Goal: Communication & Community: Share content

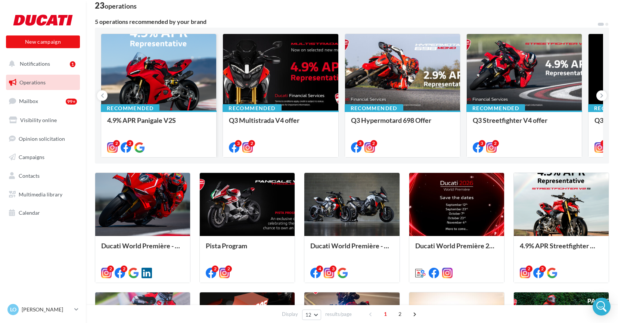
scroll to position [53, 0]
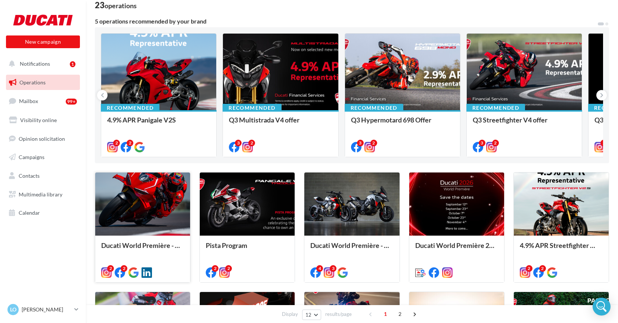
click at [155, 202] on div at bounding box center [142, 205] width 95 height 64
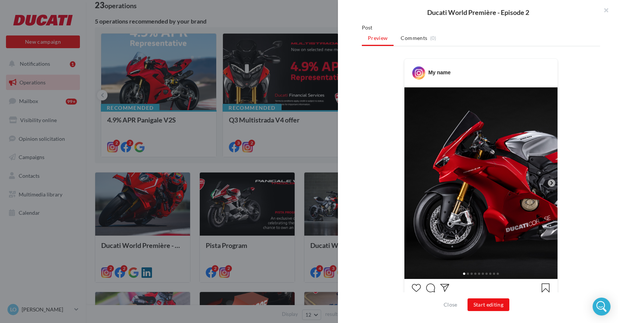
scroll to position [116, 0]
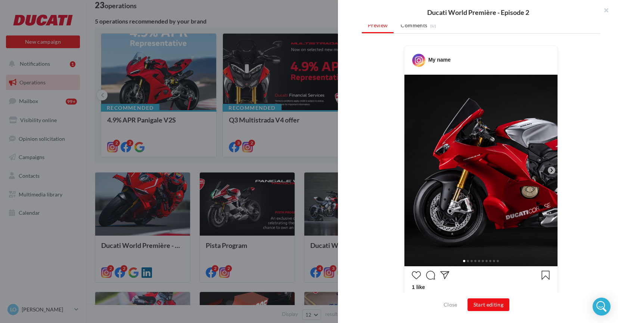
click at [551, 171] on icon at bounding box center [552, 170] width 2 height 4
click at [553, 171] on icon at bounding box center [551, 170] width 7 height 7
click at [491, 304] on button "Start editing" at bounding box center [489, 304] width 42 height 13
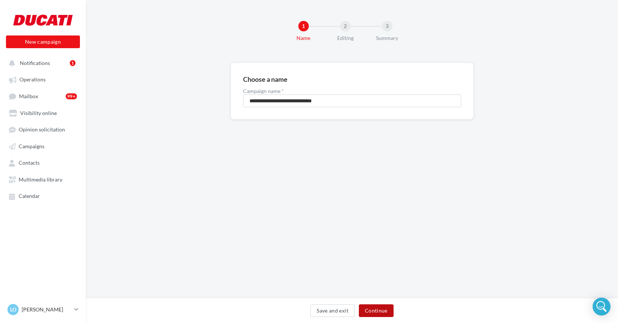
click at [374, 309] on button "Continue" at bounding box center [376, 310] width 35 height 13
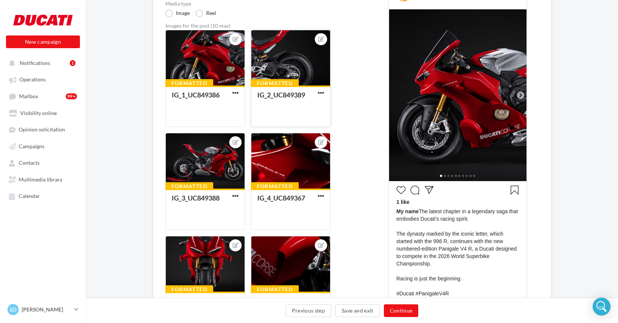
scroll to position [117, 0]
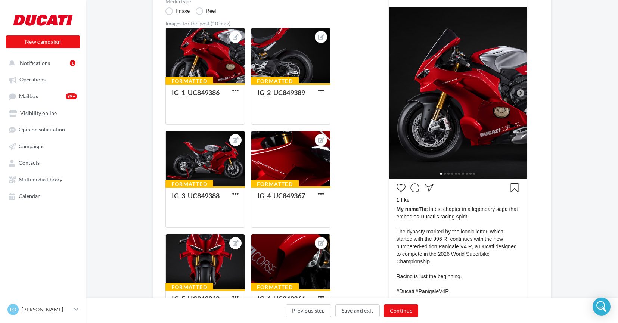
click at [521, 93] on icon at bounding box center [521, 93] width 2 height 4
click at [194, 156] on div at bounding box center [205, 159] width 79 height 56
click at [207, 155] on div at bounding box center [205, 159] width 79 height 56
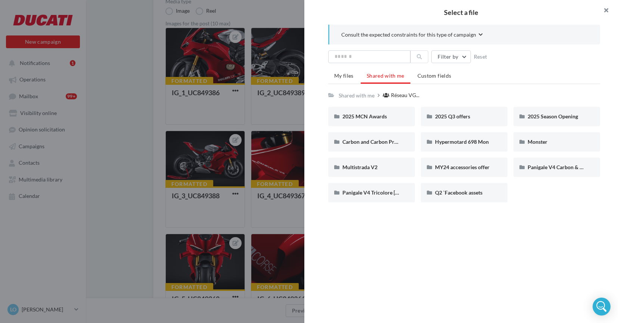
click at [605, 10] on button "button" at bounding box center [603, 11] width 30 height 22
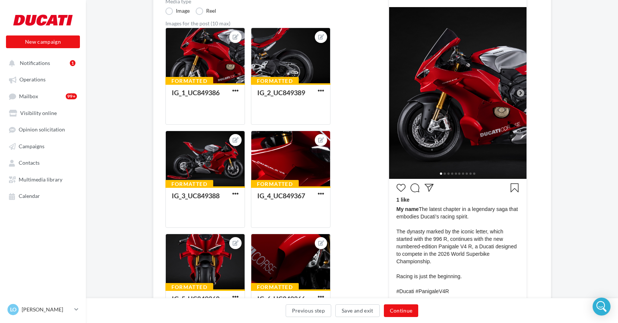
click at [518, 93] on icon at bounding box center [520, 93] width 7 height 7
click at [521, 93] on icon at bounding box center [520, 93] width 7 height 7
click at [522, 93] on icon at bounding box center [520, 93] width 7 height 7
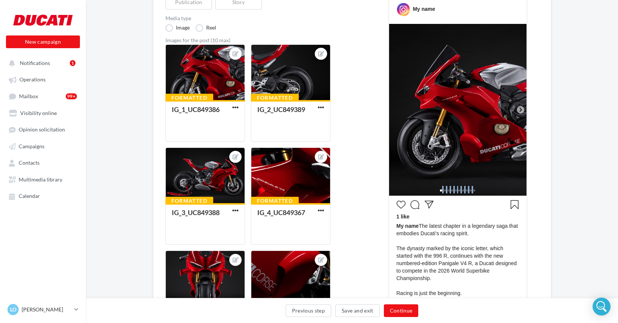
scroll to position [94, 1]
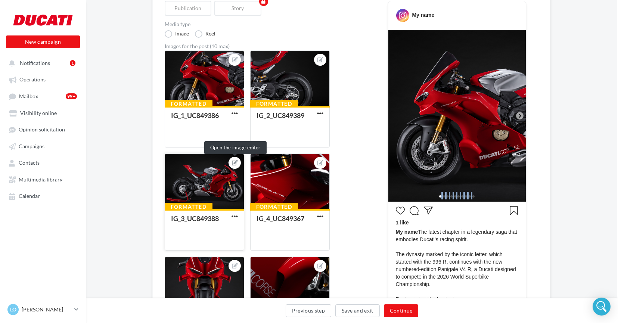
click at [235, 164] on icon at bounding box center [235, 162] width 6 height 5
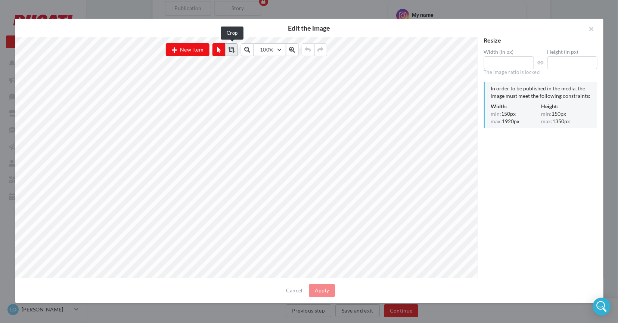
click at [232, 52] on icon at bounding box center [232, 50] width 6 height 6
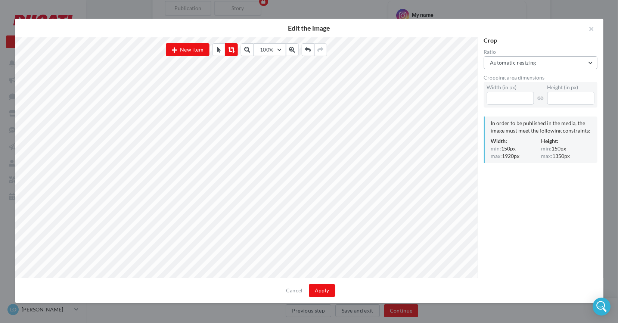
click at [524, 64] on span "Automatic resizing" at bounding box center [513, 62] width 46 height 6
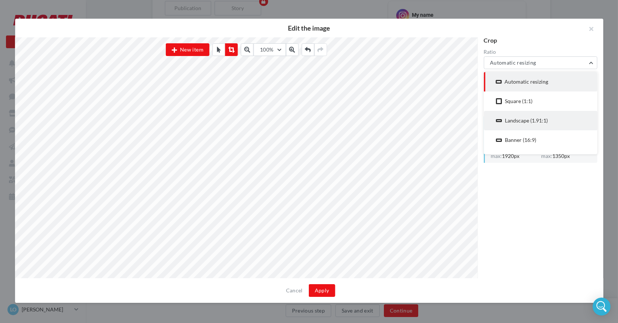
click at [530, 119] on div "Landscape (1.91:1)" at bounding box center [526, 120] width 43 height 7
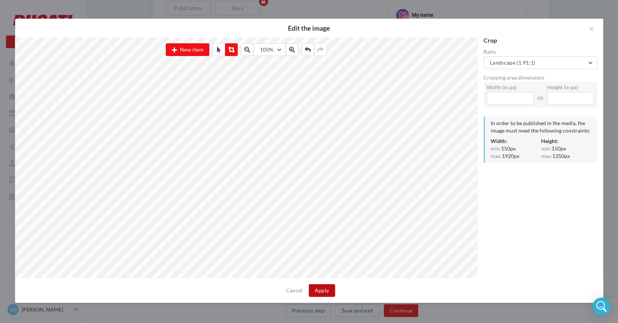
click at [323, 292] on button "Apply" at bounding box center [322, 290] width 27 height 13
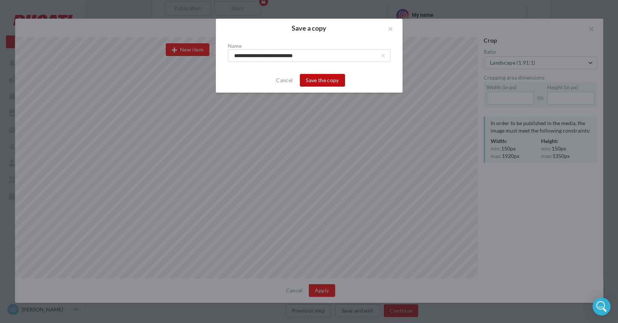
click at [311, 82] on button "Save the copy" at bounding box center [322, 80] width 45 height 13
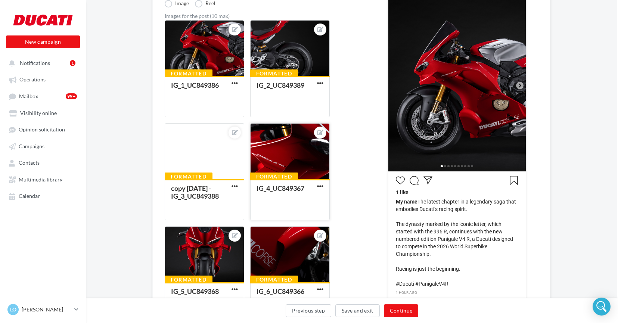
scroll to position [0, 1]
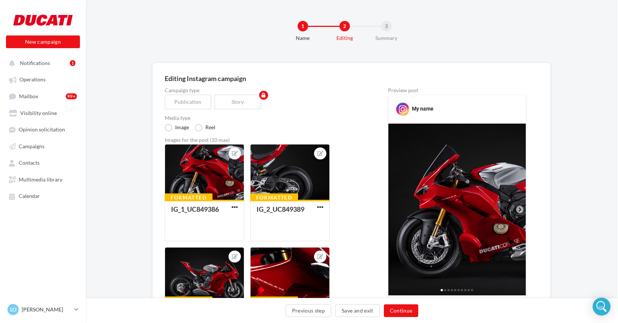
click at [297, 28] on div "1 Name 2 Editing 3 Summary" at bounding box center [363, 34] width 532 height 45
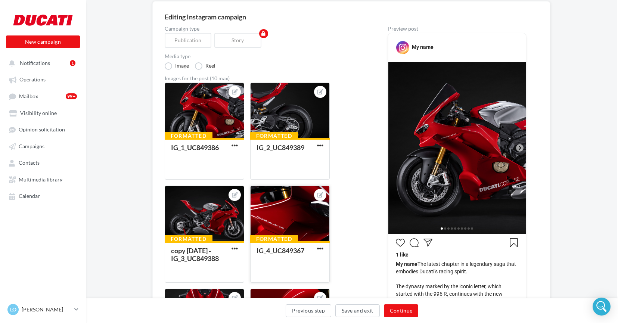
scroll to position [67, 1]
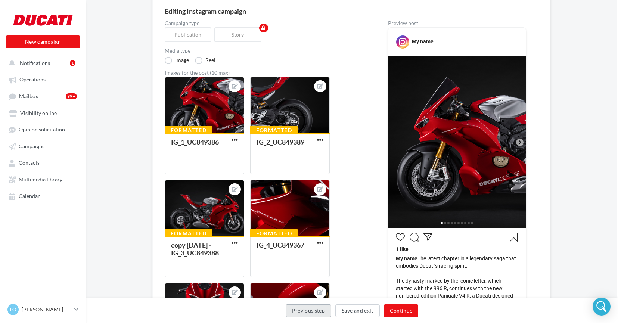
click at [302, 315] on button "Previous step" at bounding box center [309, 310] width 46 height 13
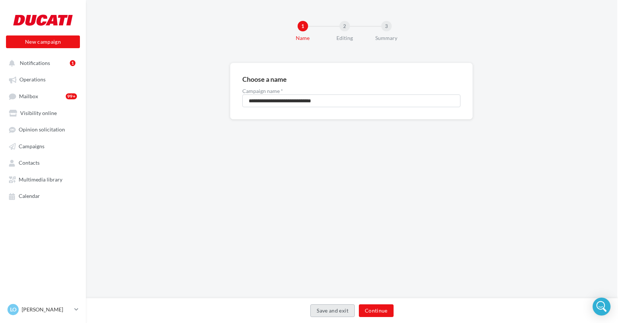
click at [326, 310] on button "Save and exit" at bounding box center [332, 310] width 44 height 13
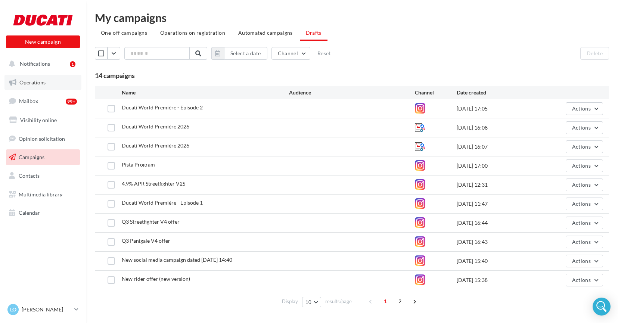
click at [42, 83] on span "Operations" at bounding box center [32, 82] width 26 height 6
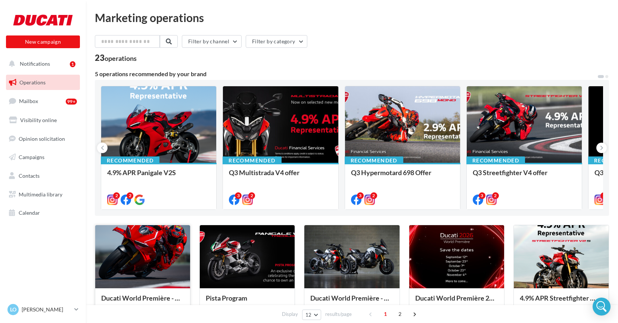
click at [148, 257] on div at bounding box center [142, 257] width 95 height 64
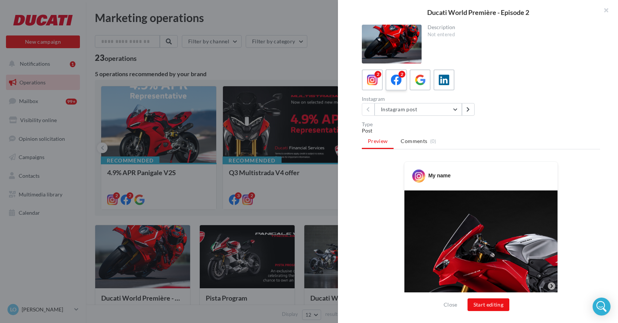
click at [399, 81] on icon at bounding box center [396, 80] width 11 height 11
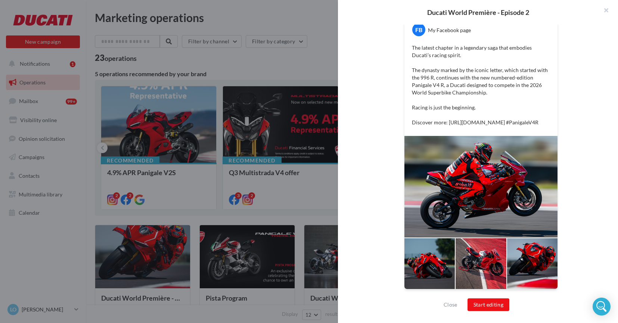
scroll to position [161, 0]
click at [484, 309] on button "Start editing" at bounding box center [489, 304] width 42 height 13
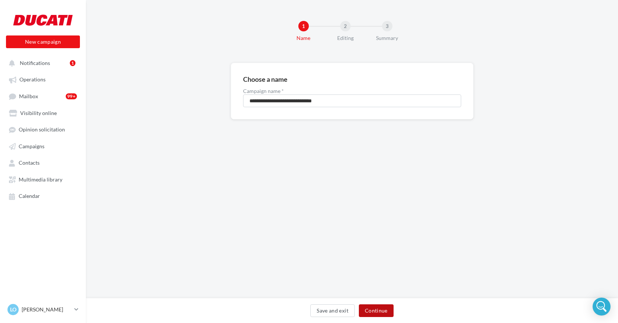
click at [375, 311] on button "Continue" at bounding box center [376, 310] width 35 height 13
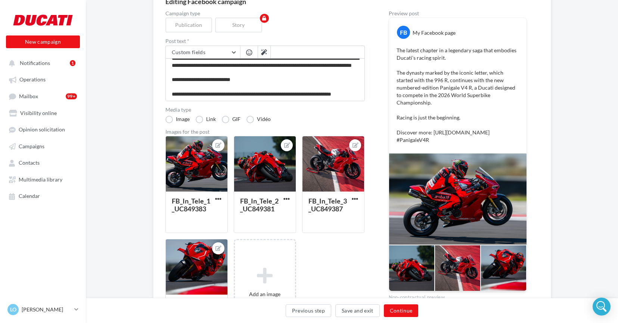
scroll to position [81, 0]
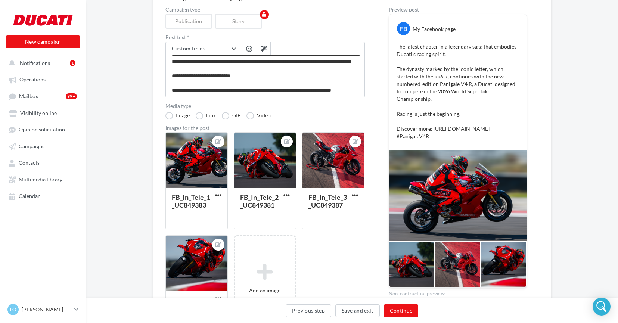
click at [408, 232] on div at bounding box center [457, 195] width 137 height 91
click at [416, 221] on div at bounding box center [457, 195] width 137 height 91
click at [466, 207] on div at bounding box center [457, 195] width 137 height 91
click at [406, 313] on button "Continue" at bounding box center [401, 310] width 35 height 13
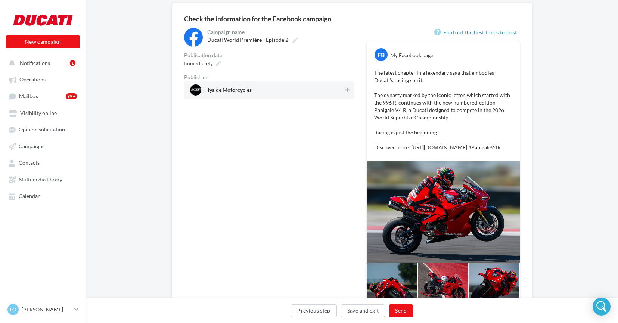
scroll to position [46, 0]
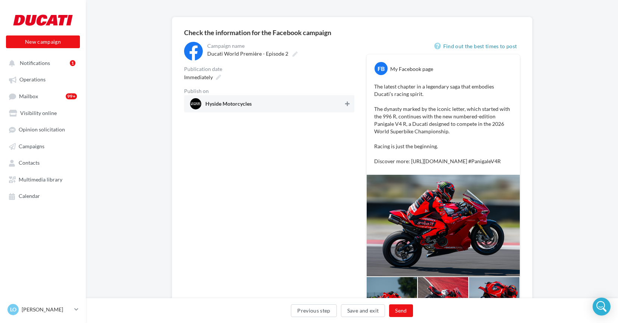
click at [347, 104] on icon at bounding box center [347, 103] width 4 height 5
click at [401, 308] on button "Send" at bounding box center [401, 310] width 24 height 13
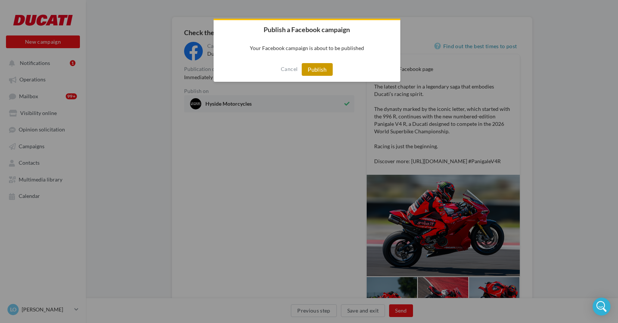
click at [321, 69] on button "Publish" at bounding box center [317, 69] width 31 height 13
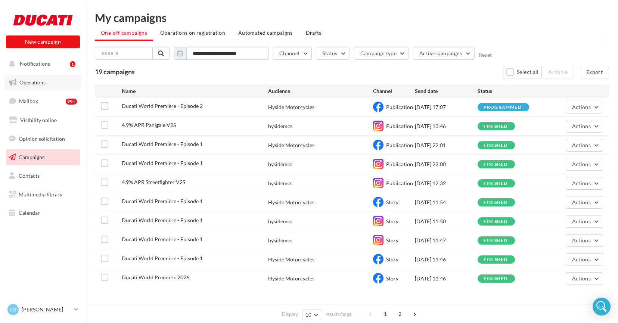
click at [48, 85] on link "Operations" at bounding box center [42, 83] width 77 height 16
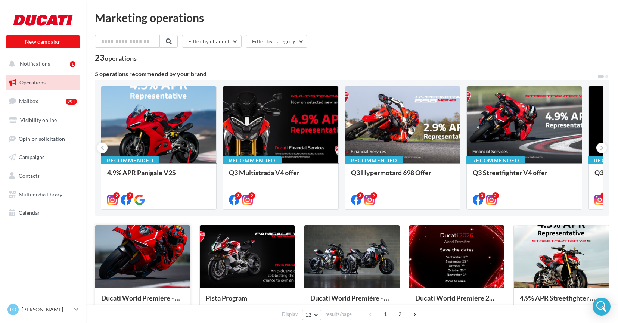
click at [158, 234] on div at bounding box center [142, 257] width 95 height 64
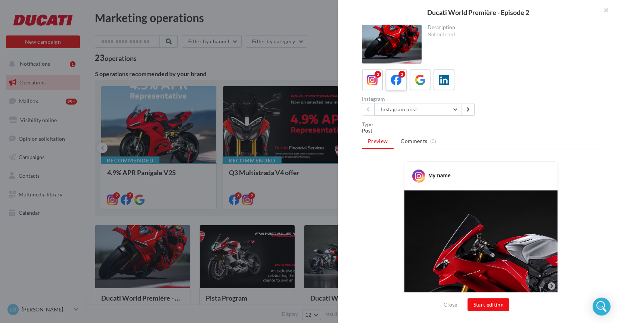
click at [402, 82] on div "2" at bounding box center [397, 80] width 14 height 14
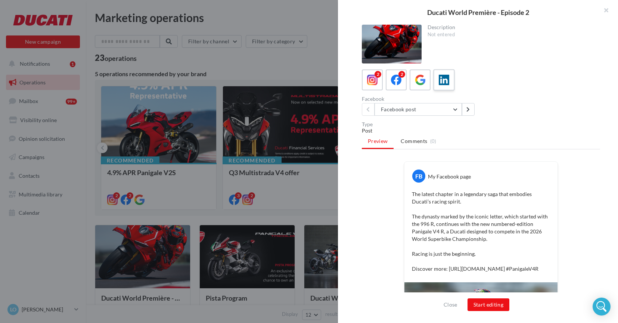
click at [443, 84] on icon at bounding box center [444, 80] width 11 height 11
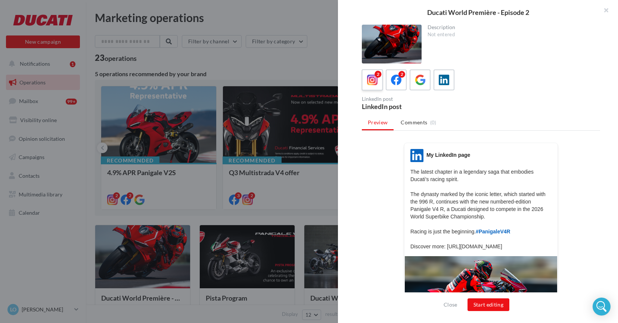
click at [375, 79] on icon at bounding box center [372, 80] width 11 height 11
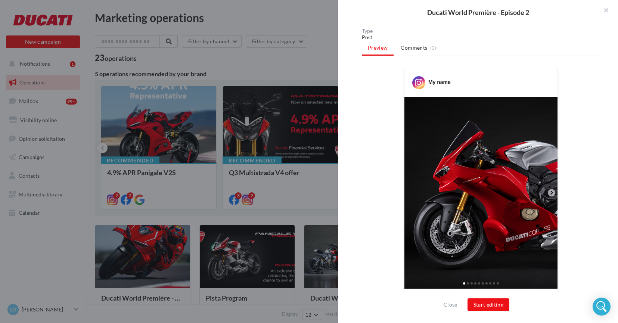
scroll to position [113, 0]
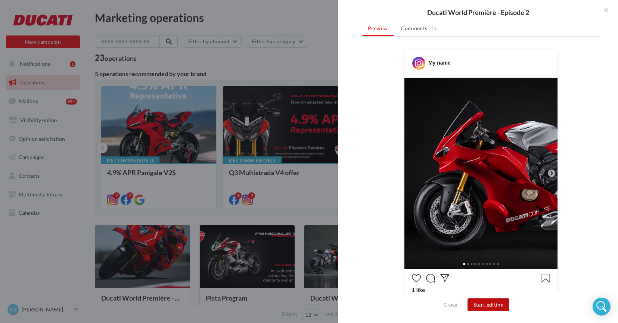
click at [472, 304] on button "Start editing" at bounding box center [489, 304] width 42 height 13
click at [552, 173] on icon at bounding box center [551, 173] width 7 height 7
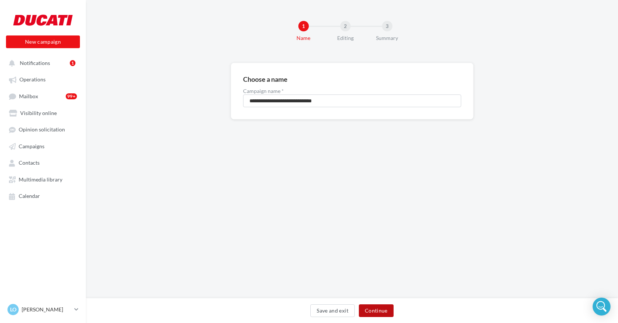
click at [376, 312] on button "Continue" at bounding box center [376, 310] width 35 height 13
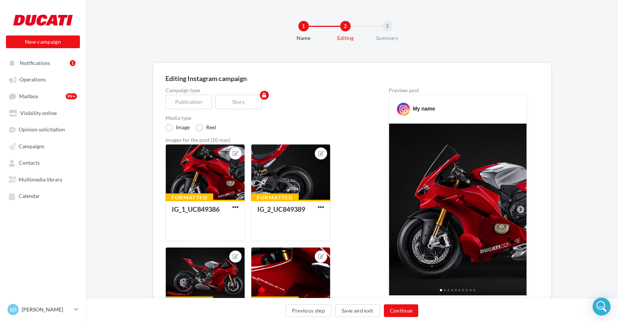
click at [520, 208] on icon at bounding box center [520, 209] width 7 height 7
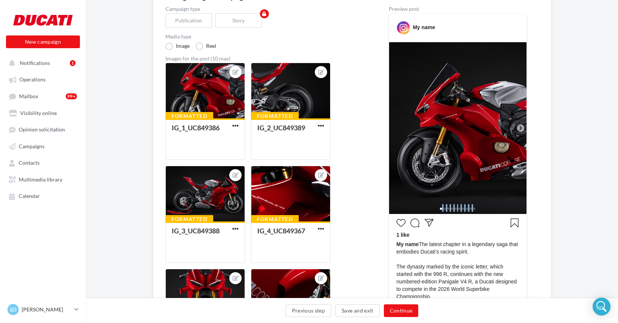
scroll to position [85, 0]
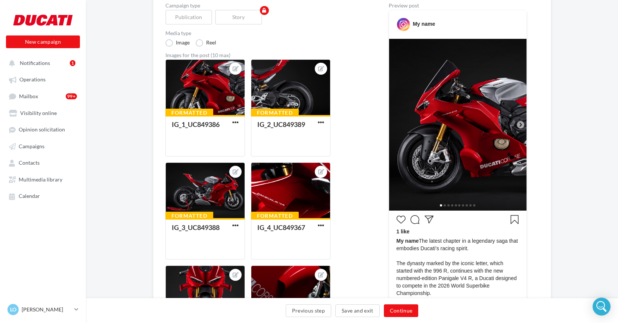
click at [448, 201] on div at bounding box center [457, 205] width 137 height 12
click at [451, 213] on div "1 like My name The latest chapter in a legendary saga that embodies Ducati’s ra…" at bounding box center [458, 274] width 134 height 123
click at [221, 201] on div at bounding box center [205, 191] width 79 height 56
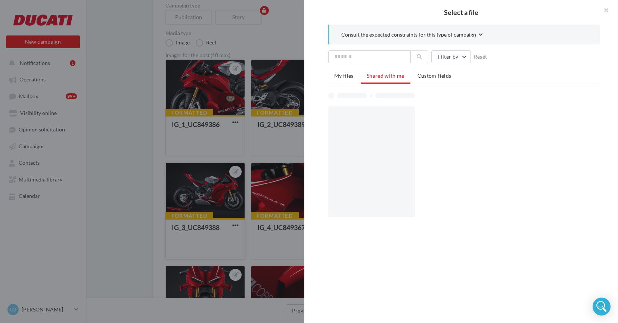
click at [221, 201] on div "Formatted IG_3_UC849388 Select a file Consult the expected constraints for this…" at bounding box center [205, 210] width 80 height 97
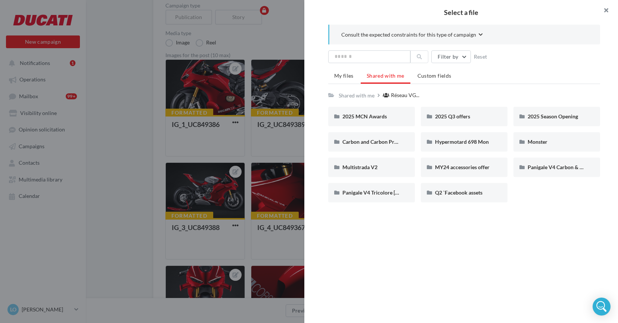
click at [603, 8] on button "button" at bounding box center [603, 11] width 30 height 22
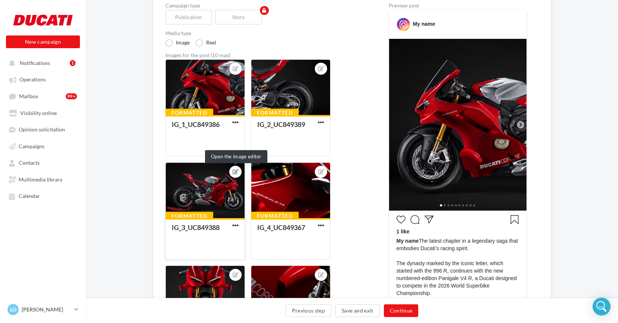
click at [236, 173] on icon at bounding box center [236, 171] width 6 height 5
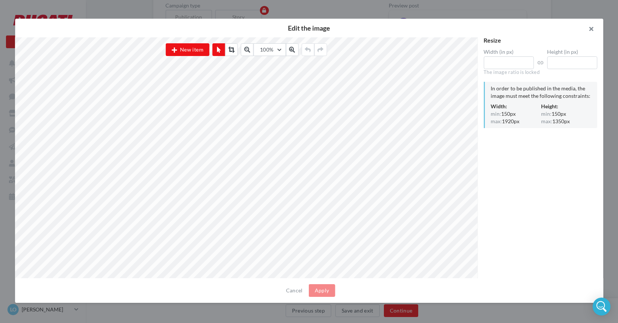
click at [596, 28] on button "button" at bounding box center [588, 30] width 30 height 22
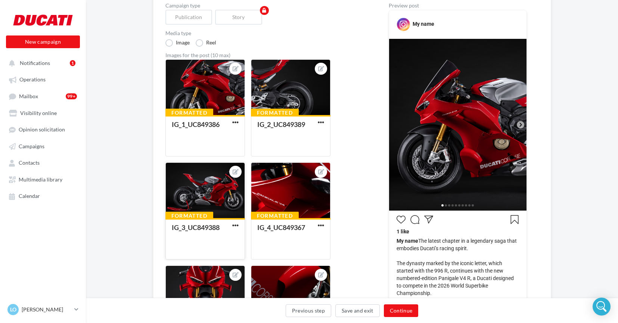
click at [241, 170] on div at bounding box center [235, 172] width 12 height 12
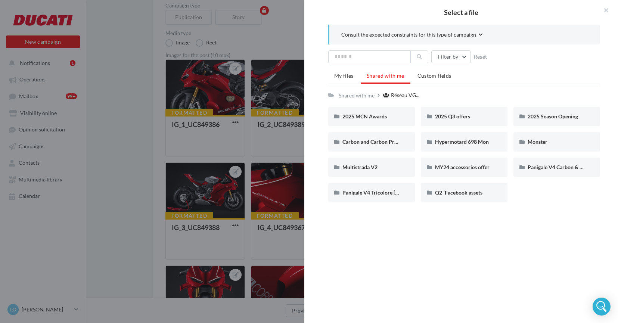
click at [188, 260] on div "Select a file Consult the expected constraints for this type of campaign Filter…" at bounding box center [205, 260] width 80 height 0
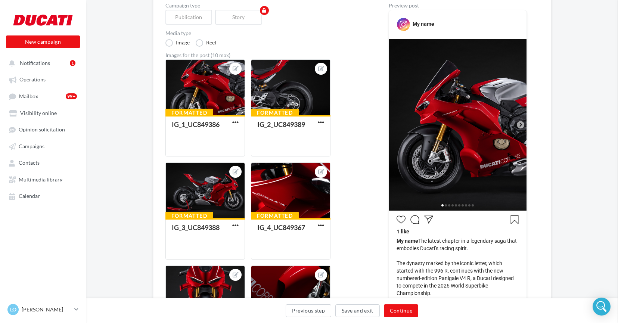
click at [188, 193] on div at bounding box center [205, 191] width 79 height 56
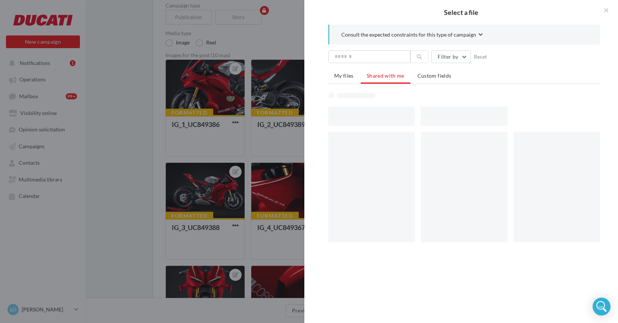
click at [188, 260] on div "Select a file Consult the expected constraints for this type of campaign Filter…" at bounding box center [205, 260] width 80 height 0
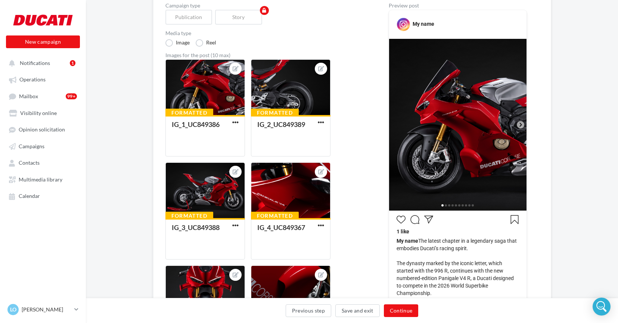
click at [494, 109] on img at bounding box center [457, 125] width 137 height 172
click at [522, 125] on icon at bounding box center [520, 124] width 7 height 7
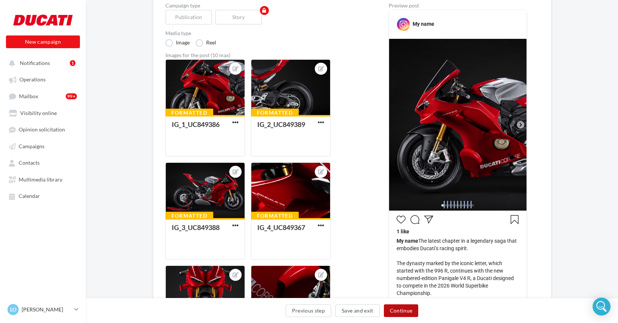
click at [390, 308] on button "Continue" at bounding box center [401, 310] width 35 height 13
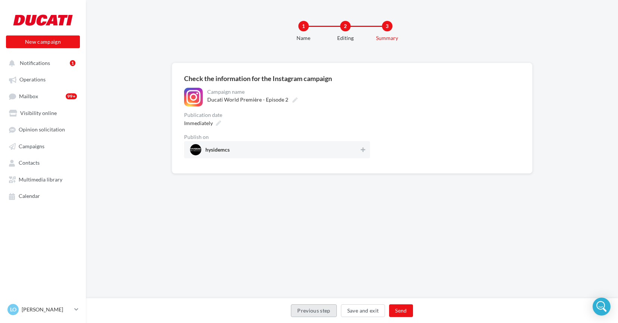
click at [319, 309] on button "Previous step" at bounding box center [314, 310] width 46 height 13
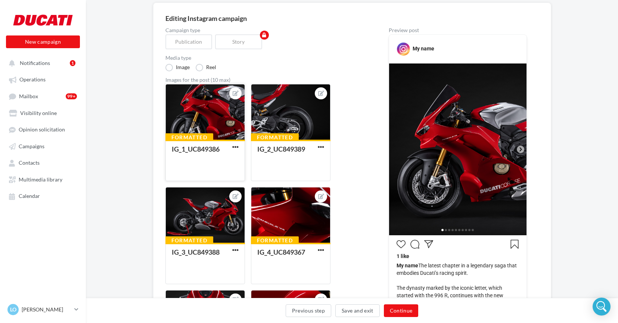
scroll to position [68, 0]
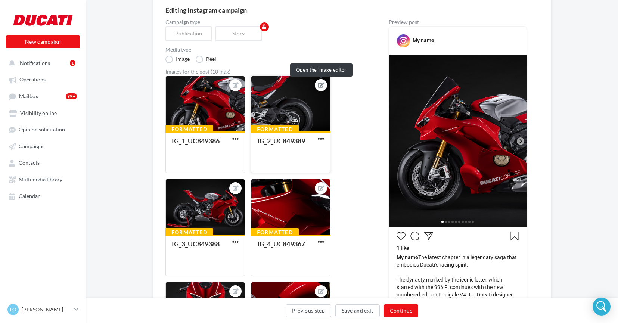
click at [322, 83] on icon at bounding box center [321, 85] width 6 height 5
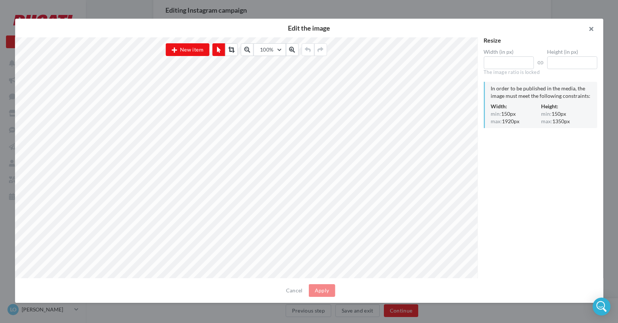
click at [592, 28] on button "button" at bounding box center [588, 30] width 30 height 22
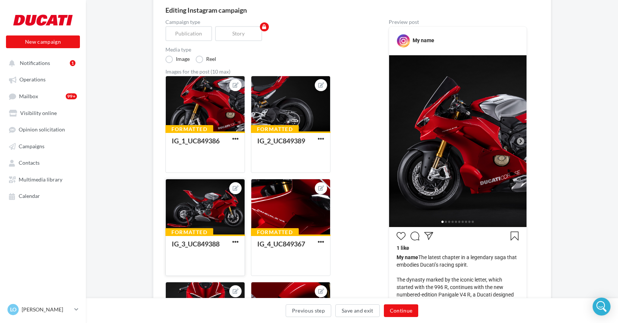
click at [239, 187] on div at bounding box center [235, 188] width 12 height 12
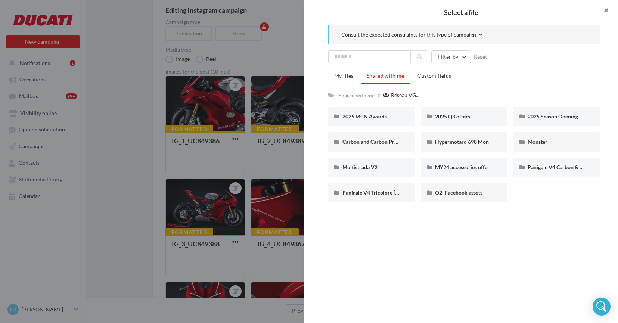
click at [606, 10] on button "button" at bounding box center [603, 11] width 30 height 22
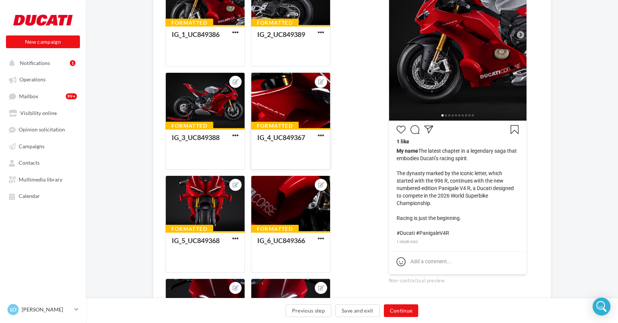
scroll to position [177, 0]
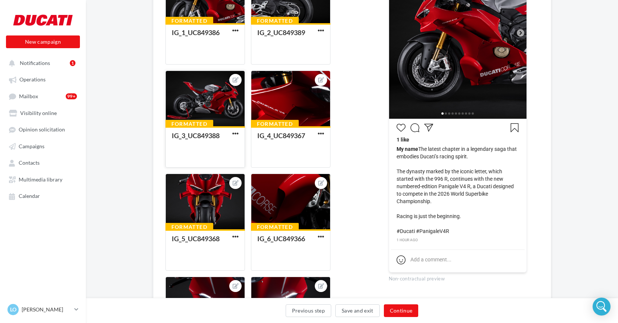
click at [231, 118] on div at bounding box center [205, 99] width 79 height 56
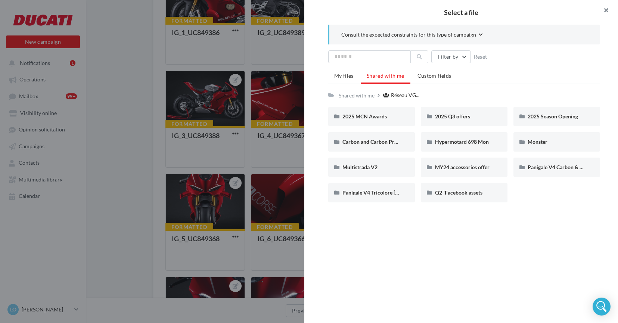
click at [608, 9] on button "button" at bounding box center [603, 11] width 30 height 22
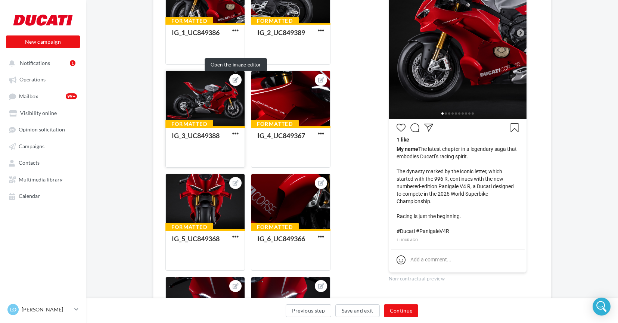
click at [237, 80] on icon at bounding box center [236, 79] width 6 height 5
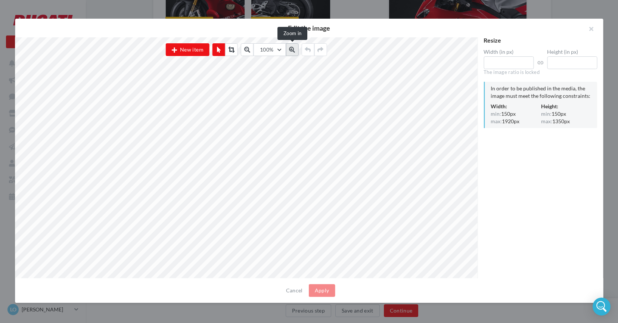
click at [289, 52] on icon at bounding box center [292, 50] width 6 height 6
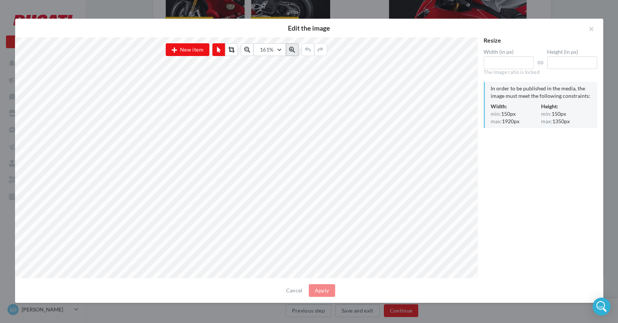
click at [289, 52] on icon at bounding box center [292, 50] width 6 height 6
click at [293, 51] on icon at bounding box center [292, 50] width 6 height 6
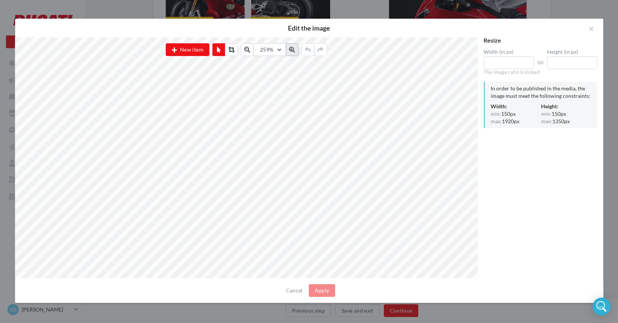
click at [293, 51] on icon at bounding box center [292, 50] width 6 height 6
click at [250, 49] on icon at bounding box center [247, 50] width 6 height 6
click at [247, 53] on button at bounding box center [247, 49] width 13 height 13
click at [592, 28] on button "button" at bounding box center [588, 30] width 30 height 22
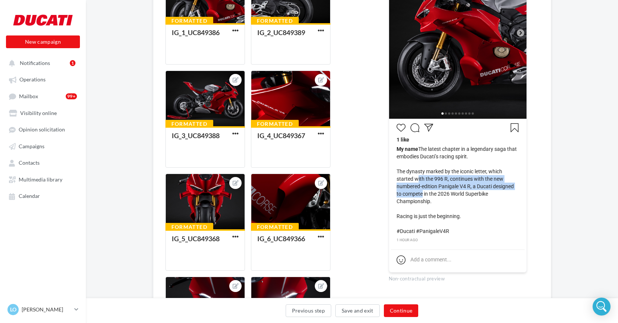
drag, startPoint x: 419, startPoint y: 178, endPoint x: 446, endPoint y: 191, distance: 30.4
click at [446, 191] on span "My name The latest chapter in a legendary saga that embodies Ducati’s racing sp…" at bounding box center [458, 190] width 123 height 90
click at [461, 193] on span "My name The latest chapter in a legendary saga that embodies Ducati’s racing sp…" at bounding box center [458, 190] width 123 height 90
copy span "Panigale V4 R"
drag, startPoint x: 474, startPoint y: 185, endPoint x: 441, endPoint y: 185, distance: 32.1
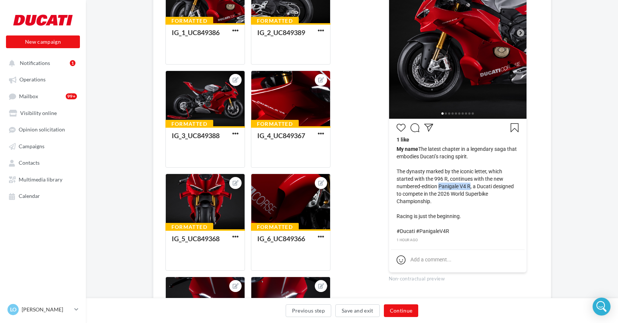
click at [441, 185] on span "My name The latest chapter in a legendary saga that embodies Ducati’s racing sp…" at bounding box center [458, 190] width 123 height 90
